Goal: Book appointment/travel/reservation

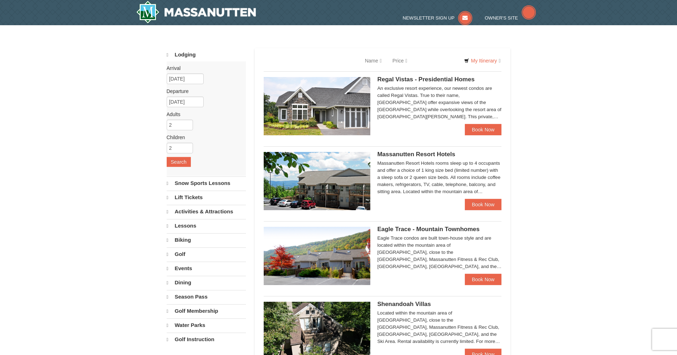
select select "10"
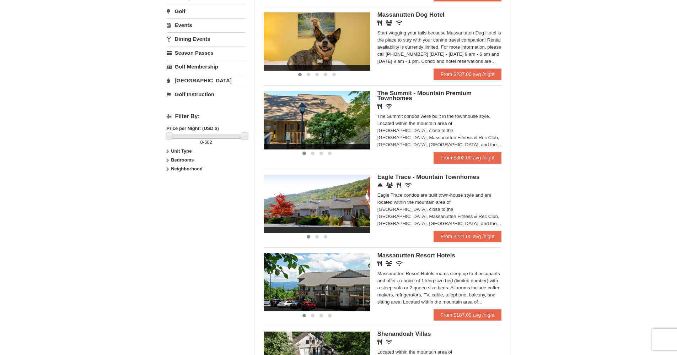
scroll to position [346, 0]
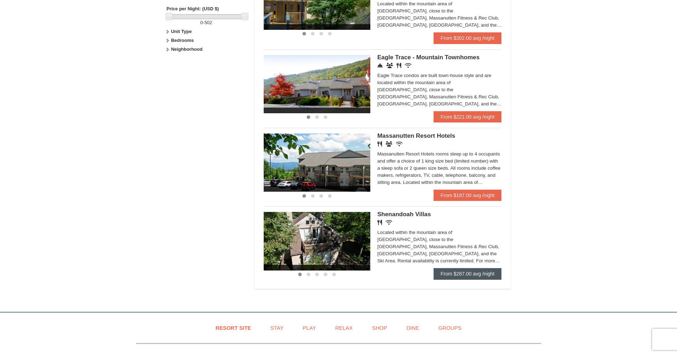
click at [469, 273] on link "From $287.00 avg /night" at bounding box center [467, 273] width 68 height 11
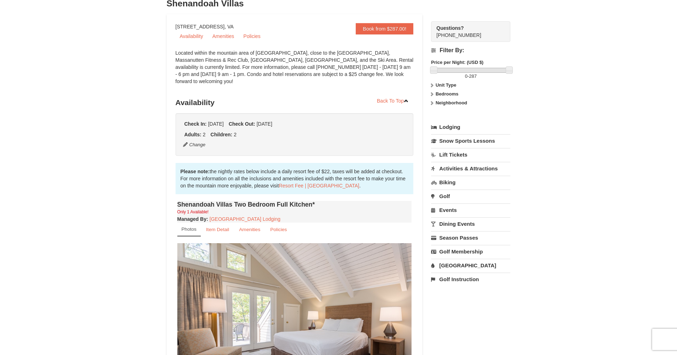
scroll to position [119, 0]
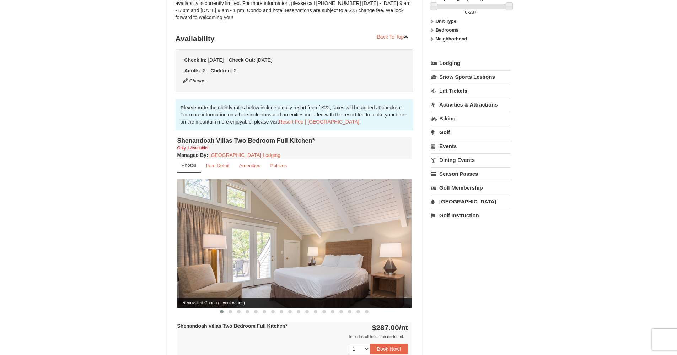
click at [400, 238] on img at bounding box center [294, 243] width 235 height 128
click at [229, 310] on span at bounding box center [230, 312] width 4 height 4
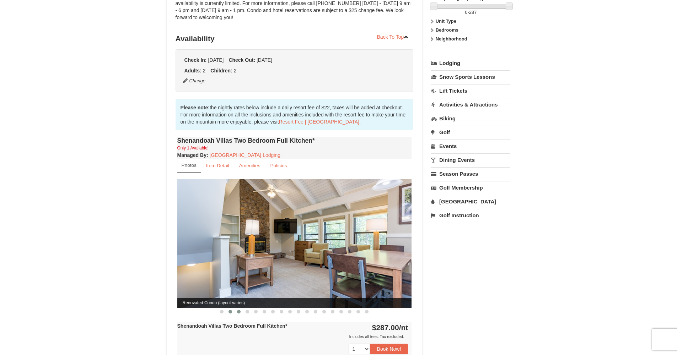
click at [241, 308] on button at bounding box center [239, 311] width 9 height 7
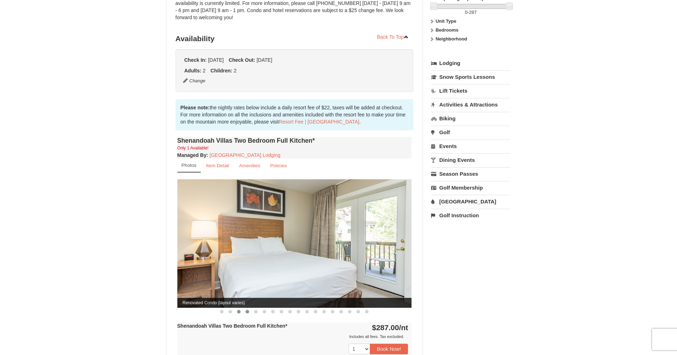
click at [248, 310] on span at bounding box center [248, 312] width 4 height 4
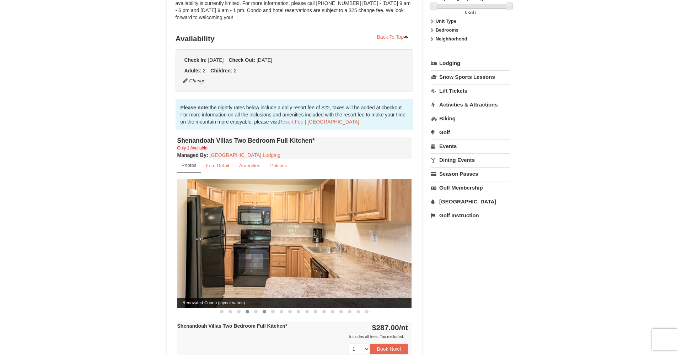
click at [263, 310] on span at bounding box center [265, 312] width 4 height 4
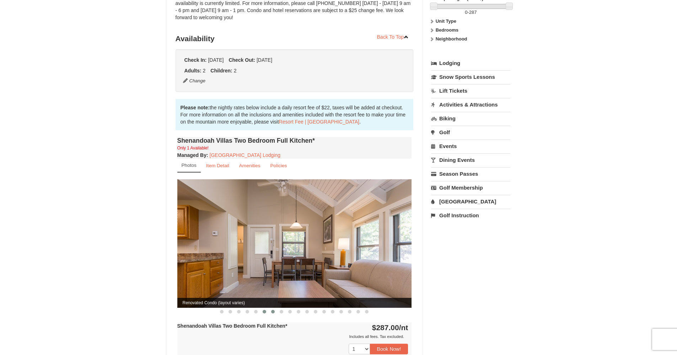
click at [272, 310] on span at bounding box center [273, 312] width 4 height 4
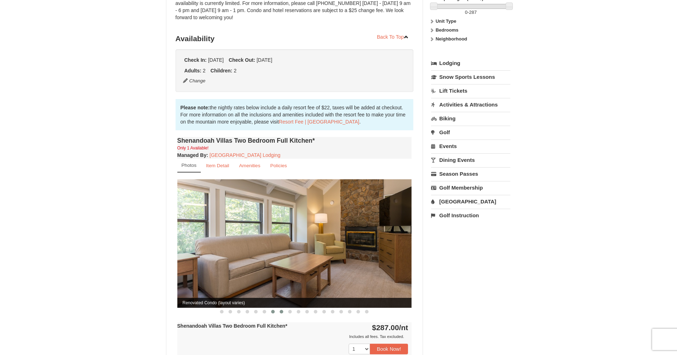
click at [282, 310] on span at bounding box center [282, 312] width 4 height 4
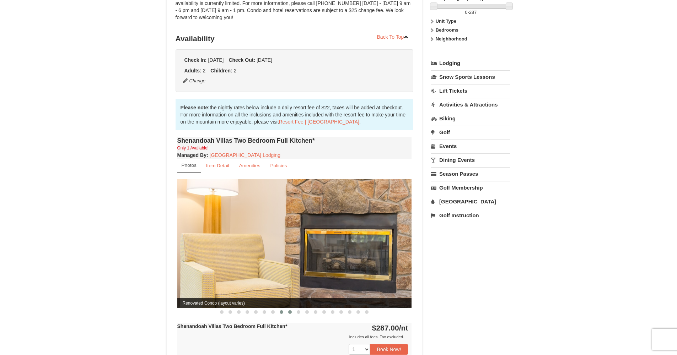
click at [290, 311] on span at bounding box center [290, 313] width 4 height 4
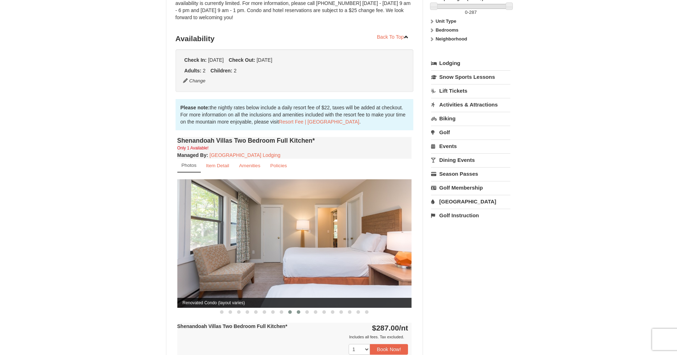
click at [302, 309] on button at bounding box center [298, 312] width 9 height 7
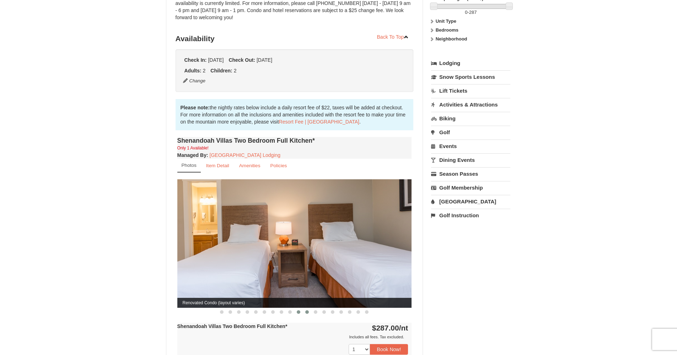
click at [310, 309] on button at bounding box center [307, 312] width 9 height 7
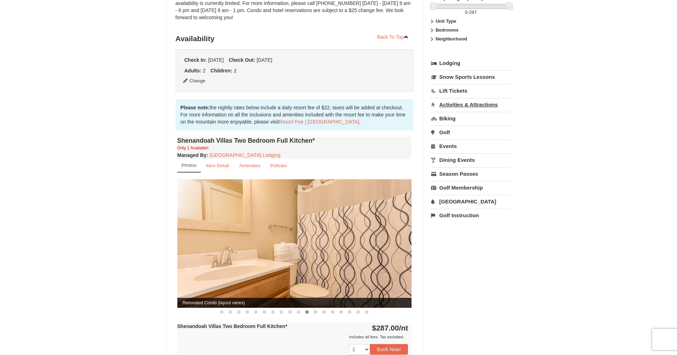
click at [468, 105] on link "Activities & Attractions" at bounding box center [470, 104] width 79 height 13
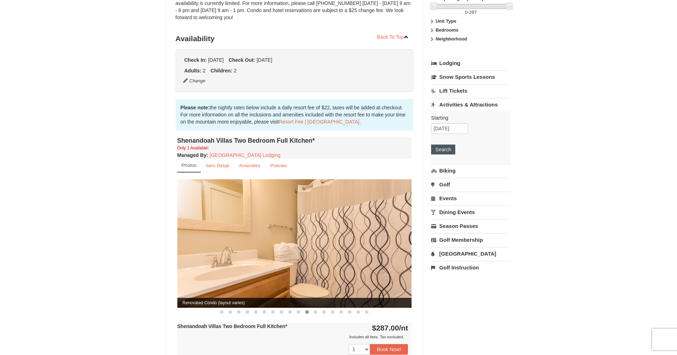
click at [448, 147] on button "Search" at bounding box center [443, 150] width 24 height 10
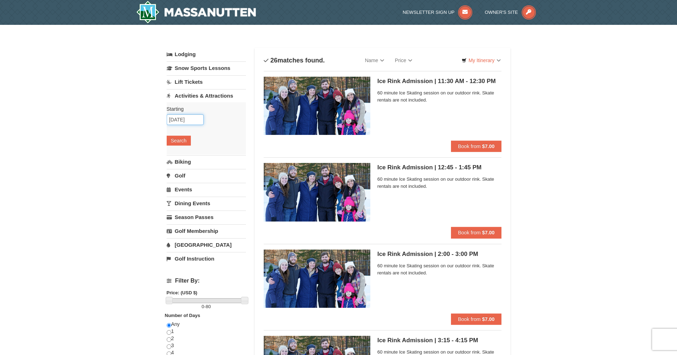
click at [183, 121] on input "[DATE]" at bounding box center [185, 119] width 37 height 11
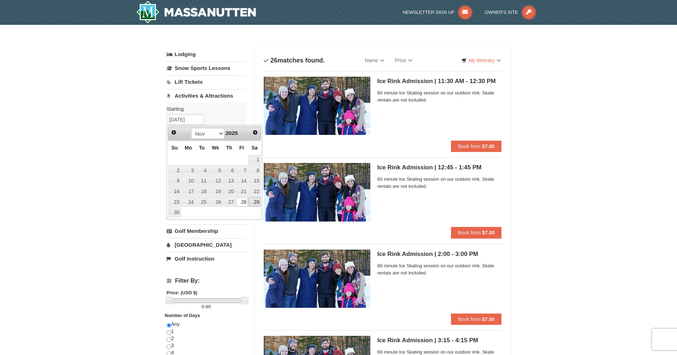
click at [257, 203] on link "29" at bounding box center [254, 202] width 12 height 10
type input "[DATE]"
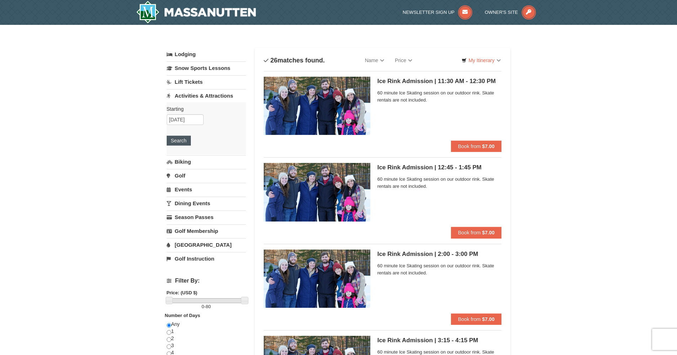
click at [177, 142] on button "Search" at bounding box center [179, 141] width 24 height 10
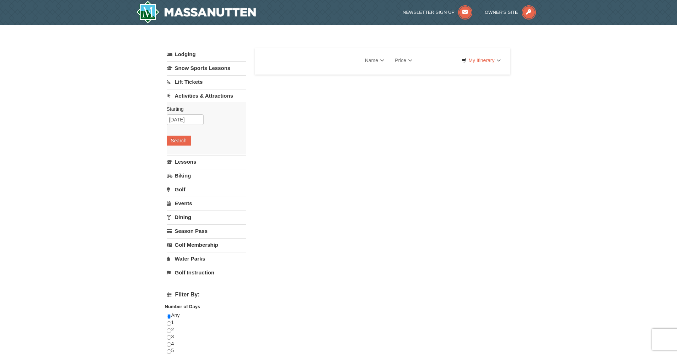
select select "10"
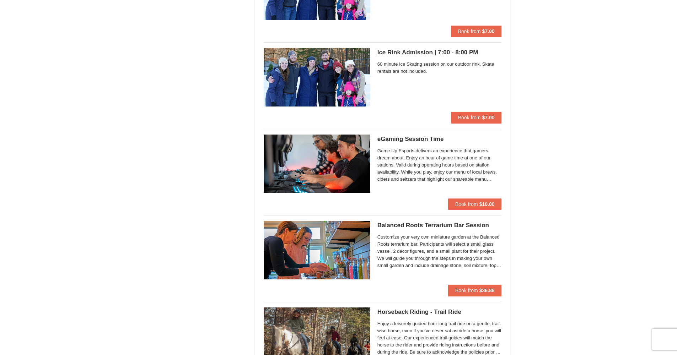
scroll to position [364, 0]
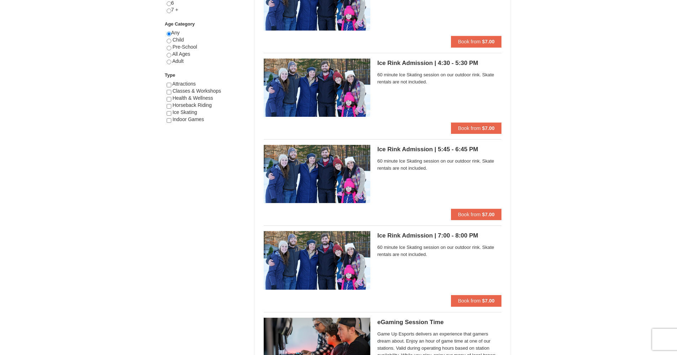
click at [169, 90] on input "checkbox" at bounding box center [169, 92] width 5 height 5
checkbox input "true"
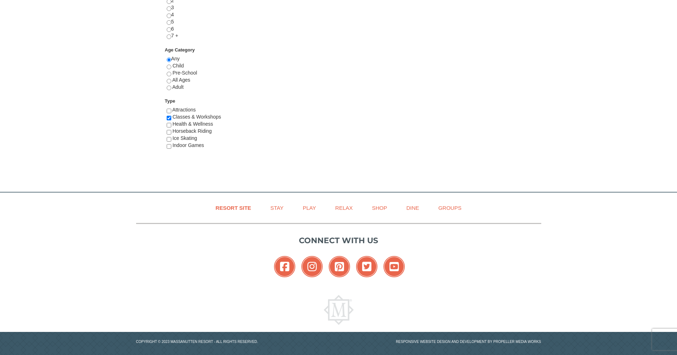
scroll to position [2, 0]
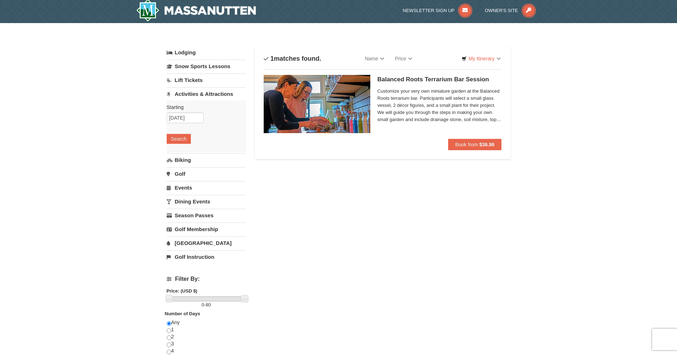
click at [403, 79] on h5 "Balanced Roots Terrarium Bar Session Massanutten Select Classes" at bounding box center [439, 79] width 124 height 7
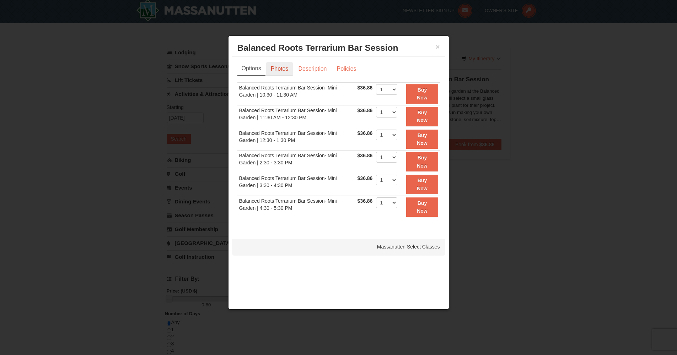
click at [284, 66] on link "Photos" at bounding box center [279, 69] width 27 height 14
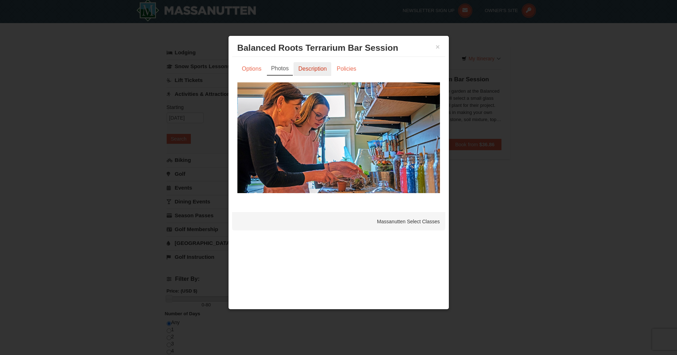
click at [315, 71] on link "Description" at bounding box center [312, 69] width 38 height 14
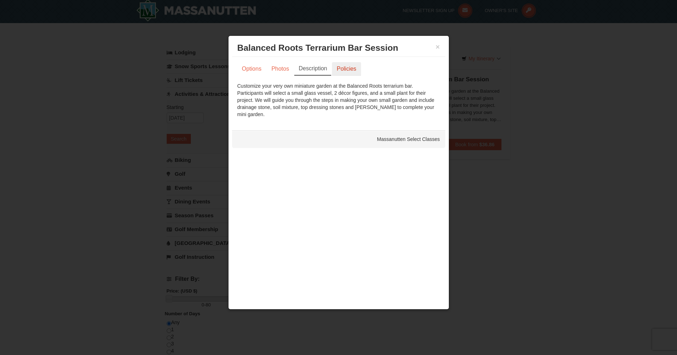
click at [349, 72] on link "Policies" at bounding box center [346, 69] width 29 height 14
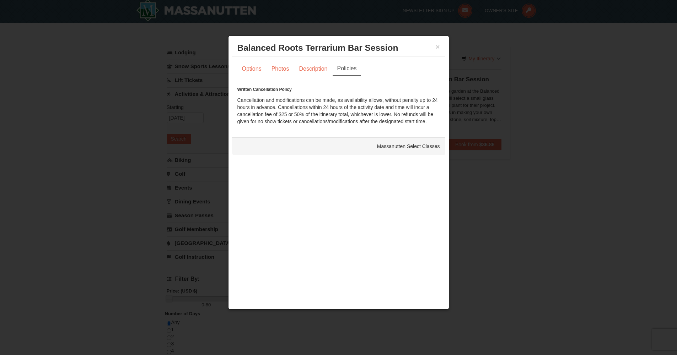
click at [440, 49] on div "× Balanced Roots Terrarium Bar Session Massanutten Select Classes" at bounding box center [338, 47] width 213 height 17
click at [439, 48] on button "×" at bounding box center [438, 46] width 4 height 7
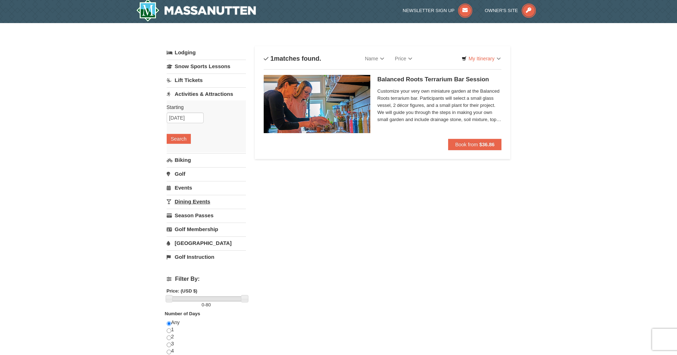
click at [194, 200] on link "Dining Events" at bounding box center [206, 201] width 79 height 13
click at [176, 174] on input "[DATE]" at bounding box center [185, 173] width 37 height 11
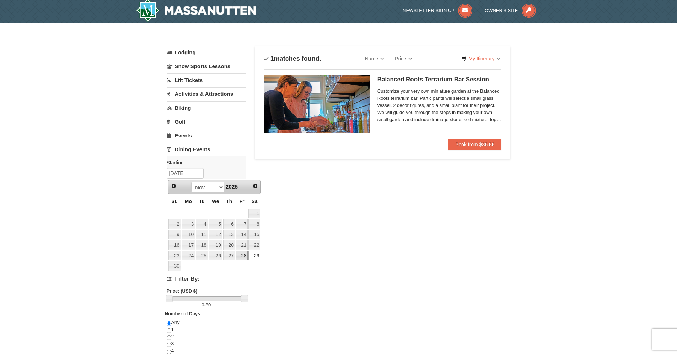
click at [243, 252] on link "28" at bounding box center [242, 256] width 12 height 10
type input "[DATE]"
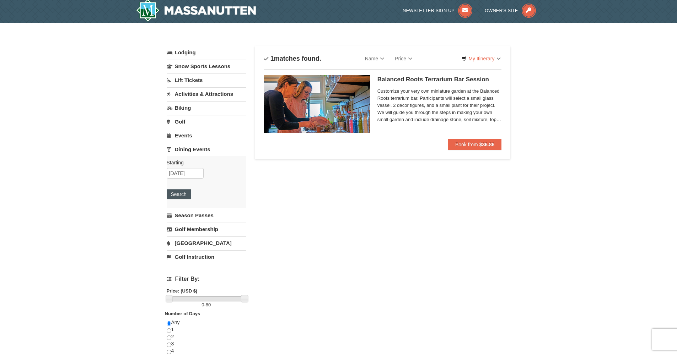
click at [178, 192] on button "Search" at bounding box center [179, 194] width 24 height 10
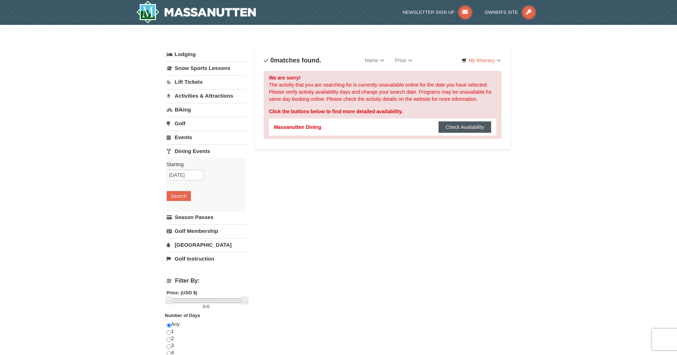
click at [447, 129] on button "Check Availability" at bounding box center [464, 127] width 53 height 11
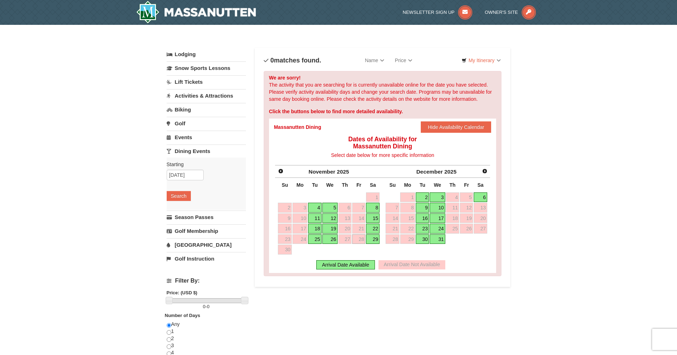
click at [375, 241] on link "29" at bounding box center [373, 240] width 14 height 10
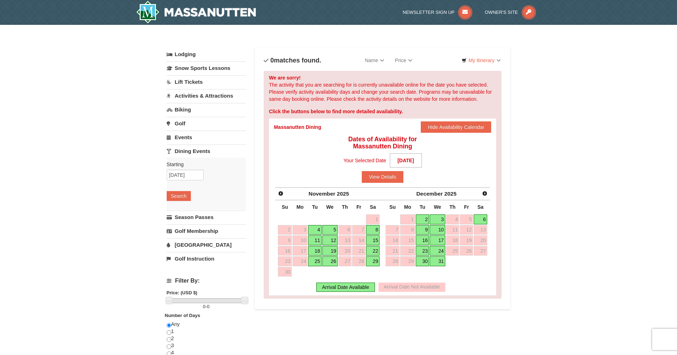
click at [374, 262] on link "29" at bounding box center [373, 262] width 14 height 10
click at [373, 262] on link "29" at bounding box center [373, 262] width 14 height 10
click at [390, 177] on button "View Details" at bounding box center [383, 176] width 42 height 11
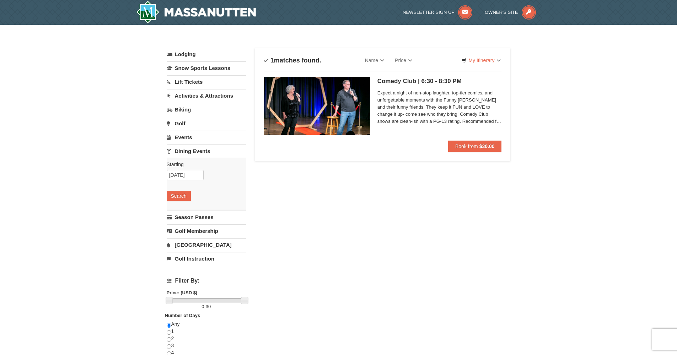
click at [181, 123] on div "Lodging Arrival Please format dates MM/DD/YYYY Please format dates MM/DD/YYYY […" at bounding box center [206, 156] width 79 height 217
